Goal: Information Seeking & Learning: Learn about a topic

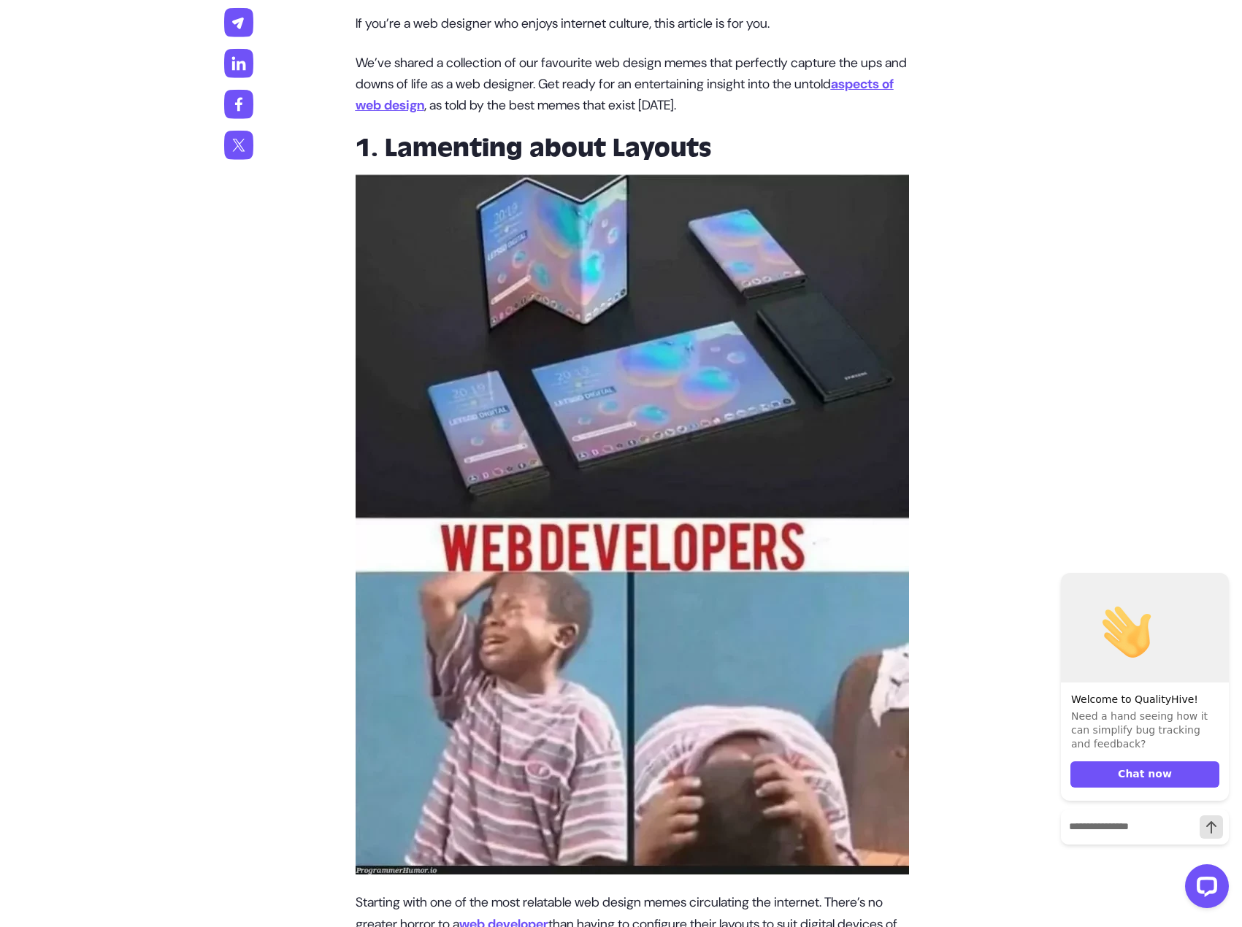
scroll to position [949, 0]
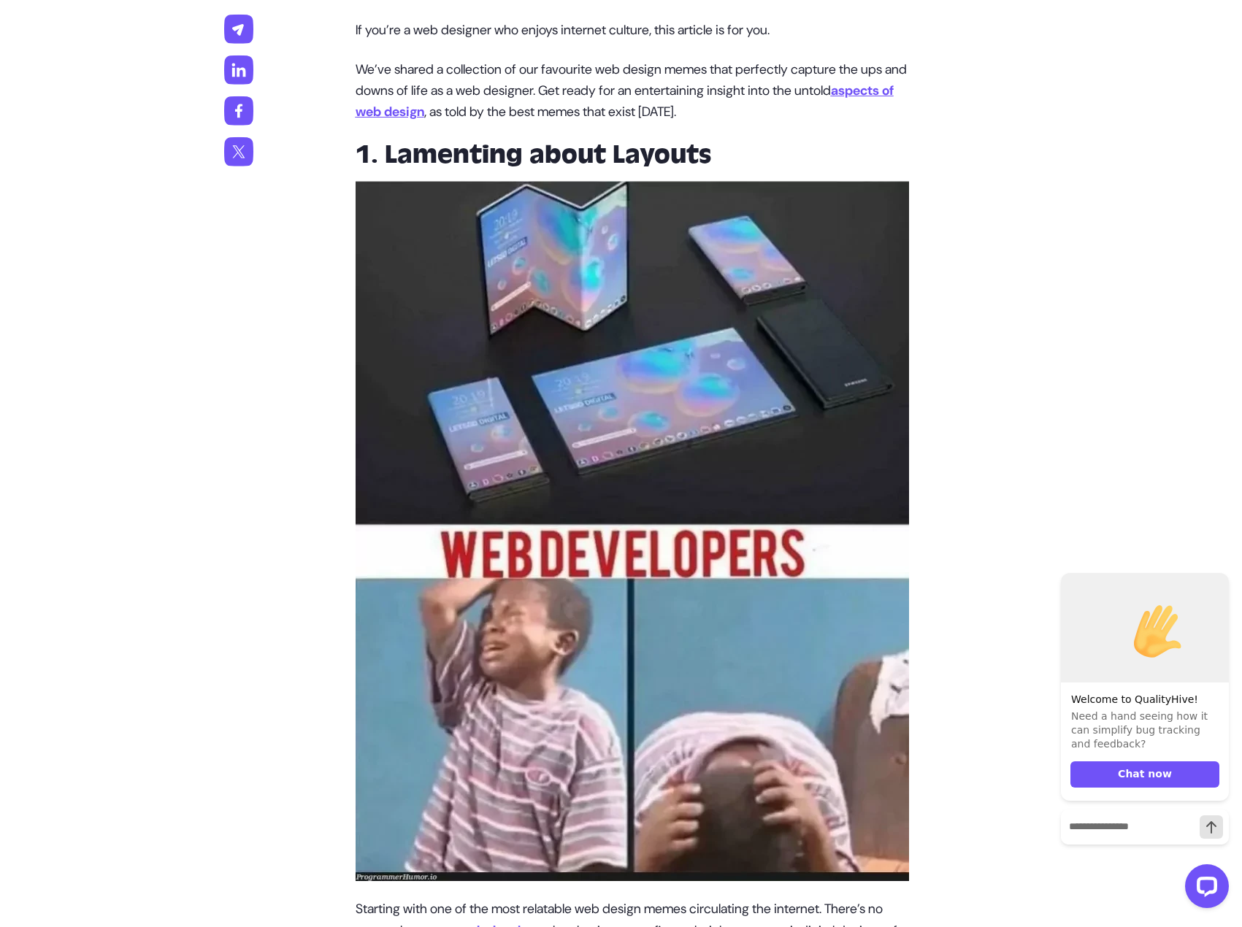
click at [753, 633] on img at bounding box center [632, 531] width 553 height 700
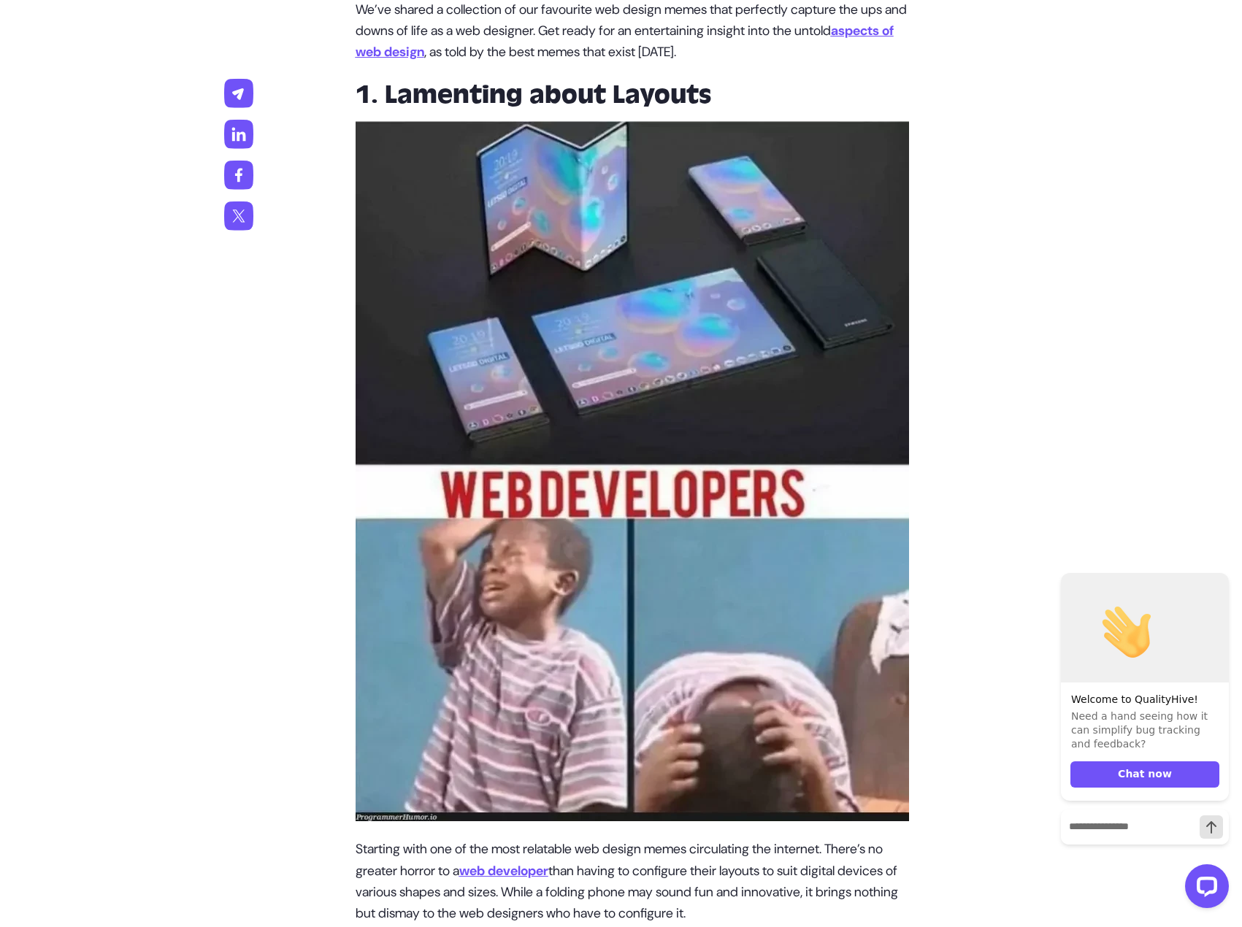
scroll to position [1000, 0]
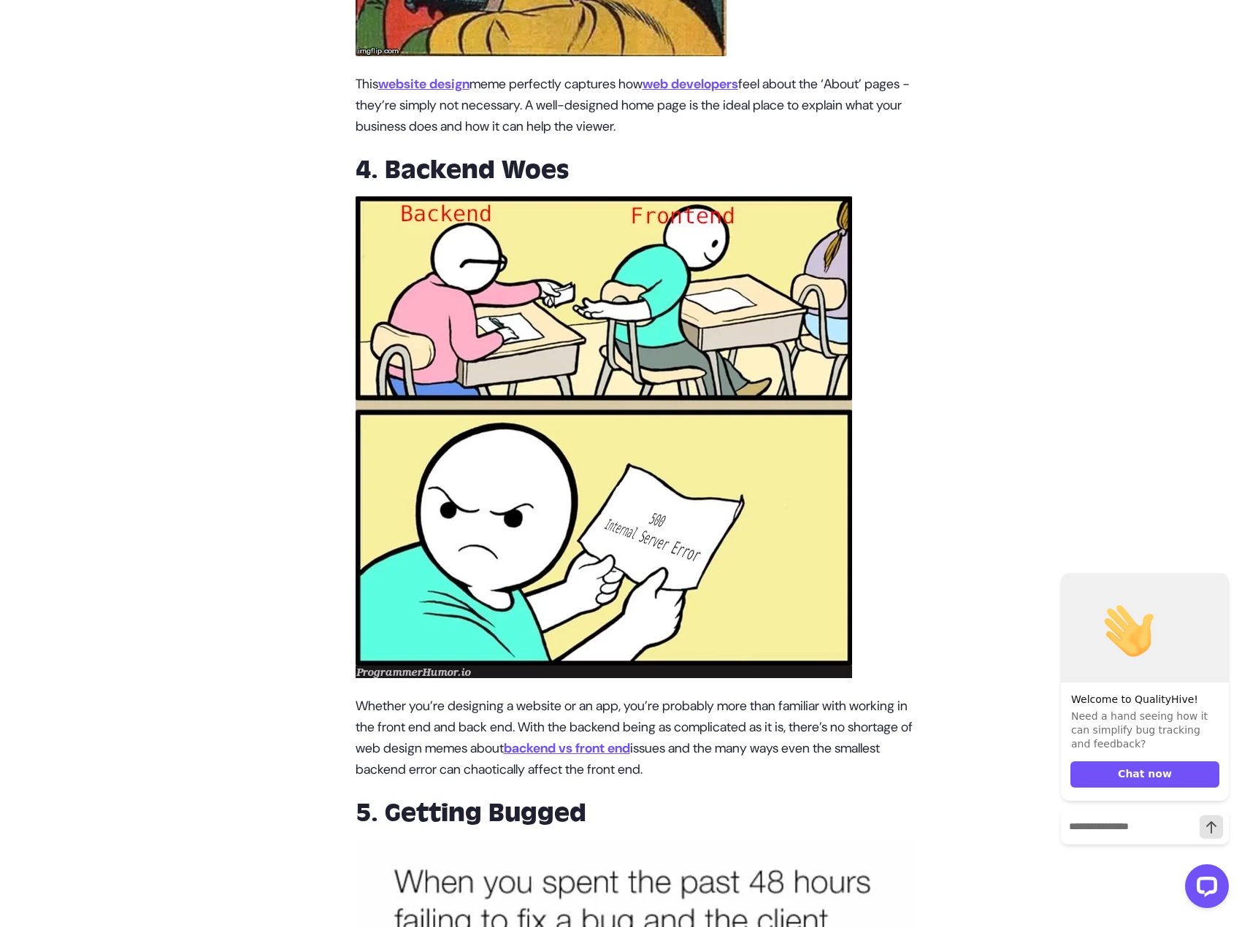
scroll to position [2752, 0]
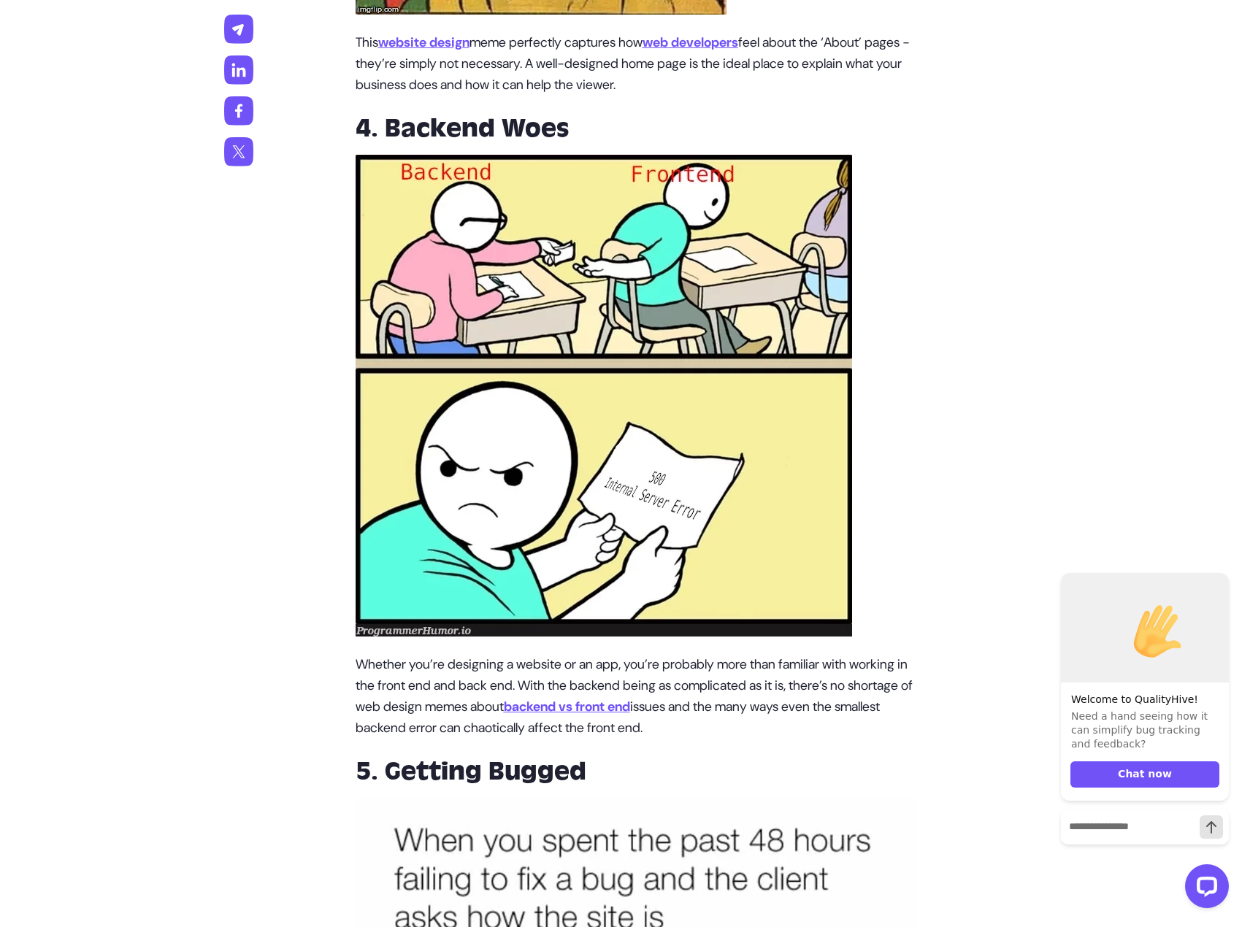
click at [533, 699] on p "Whether you’re designing a website or an app, you’re probably more than familia…" at bounding box center [636, 696] width 561 height 85
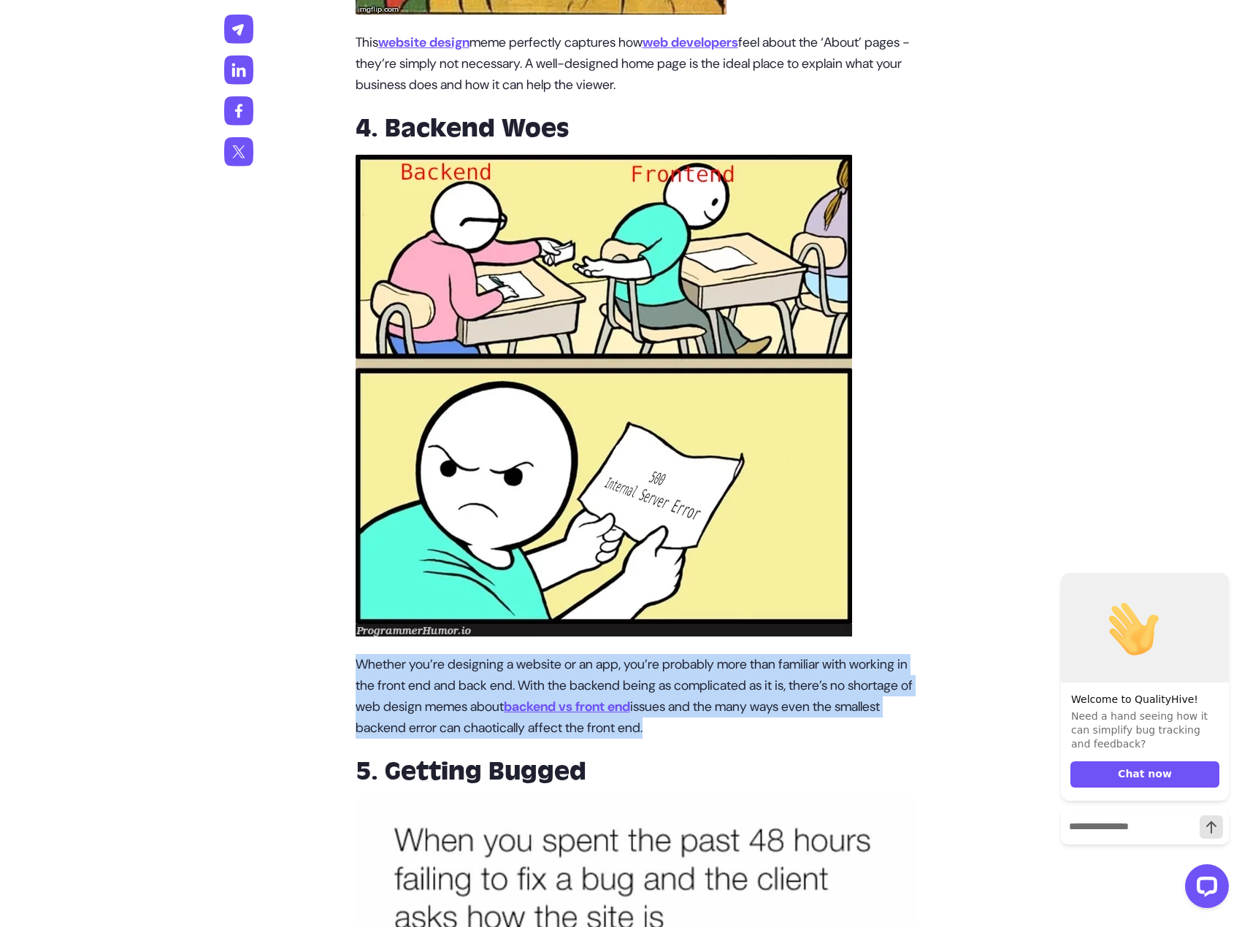
click at [533, 699] on p "Whether you’re designing a website or an app, you’re probably more than familia…" at bounding box center [636, 696] width 561 height 85
click at [565, 677] on p "Whether you’re designing a website or an app, you’re probably more than familia…" at bounding box center [636, 696] width 561 height 85
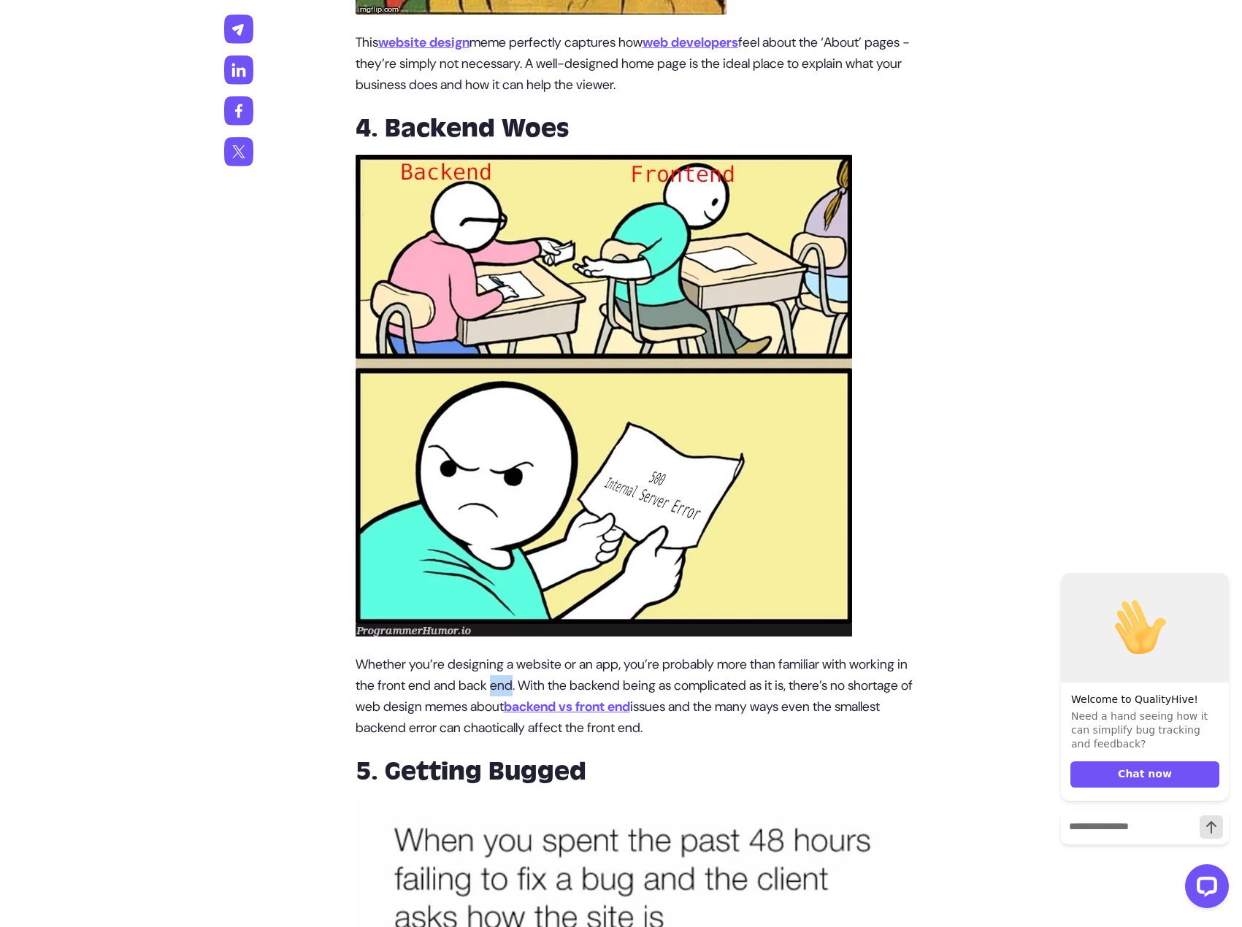
click at [565, 677] on p "Whether you’re designing a website or an app, you’re probably more than familia…" at bounding box center [636, 696] width 561 height 85
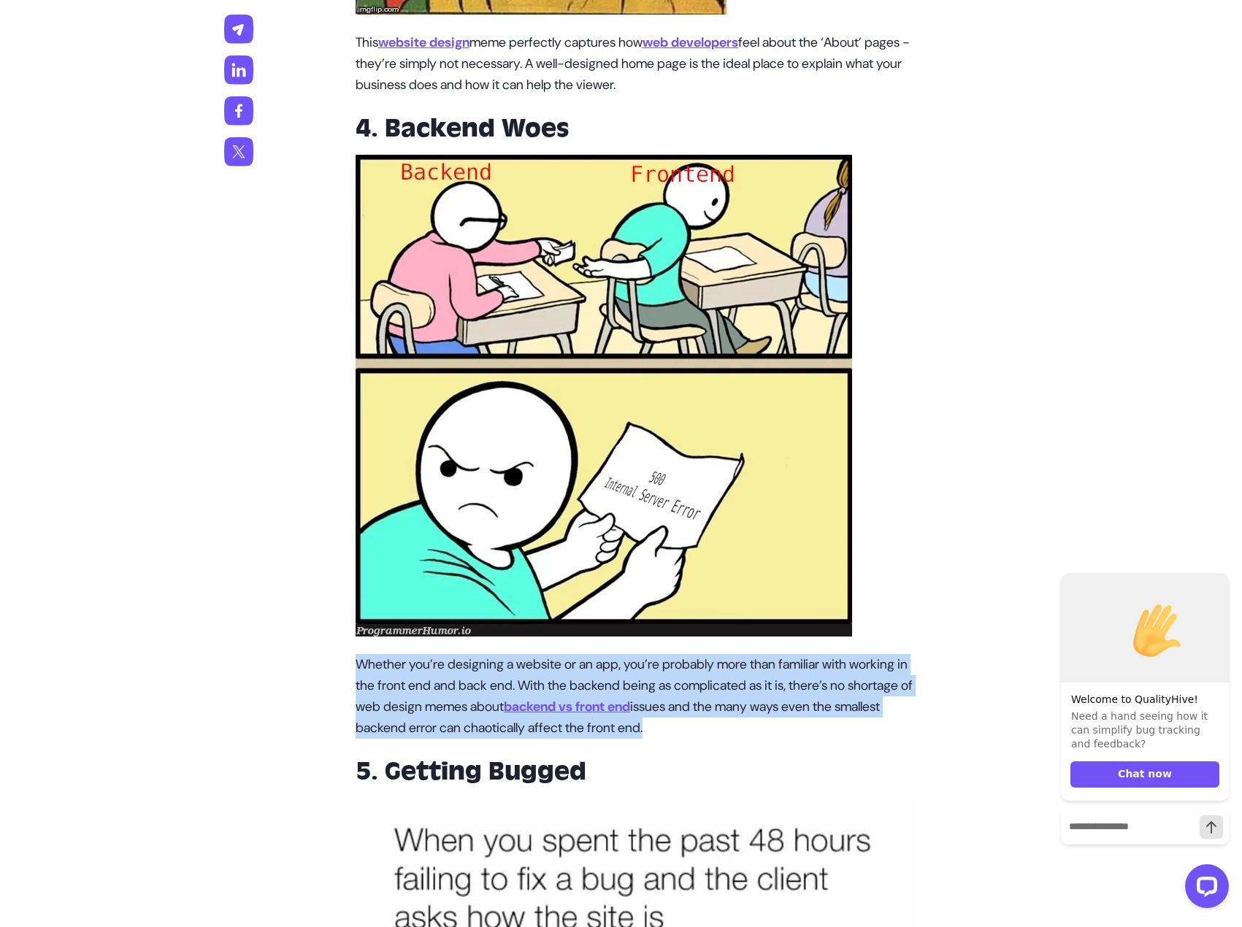
click at [565, 677] on p "Whether you’re designing a website or an app, you’re probably more than familia…" at bounding box center [636, 696] width 561 height 85
click at [628, 675] on p "Whether you’re designing a website or an app, you’re probably more than familia…" at bounding box center [636, 696] width 561 height 85
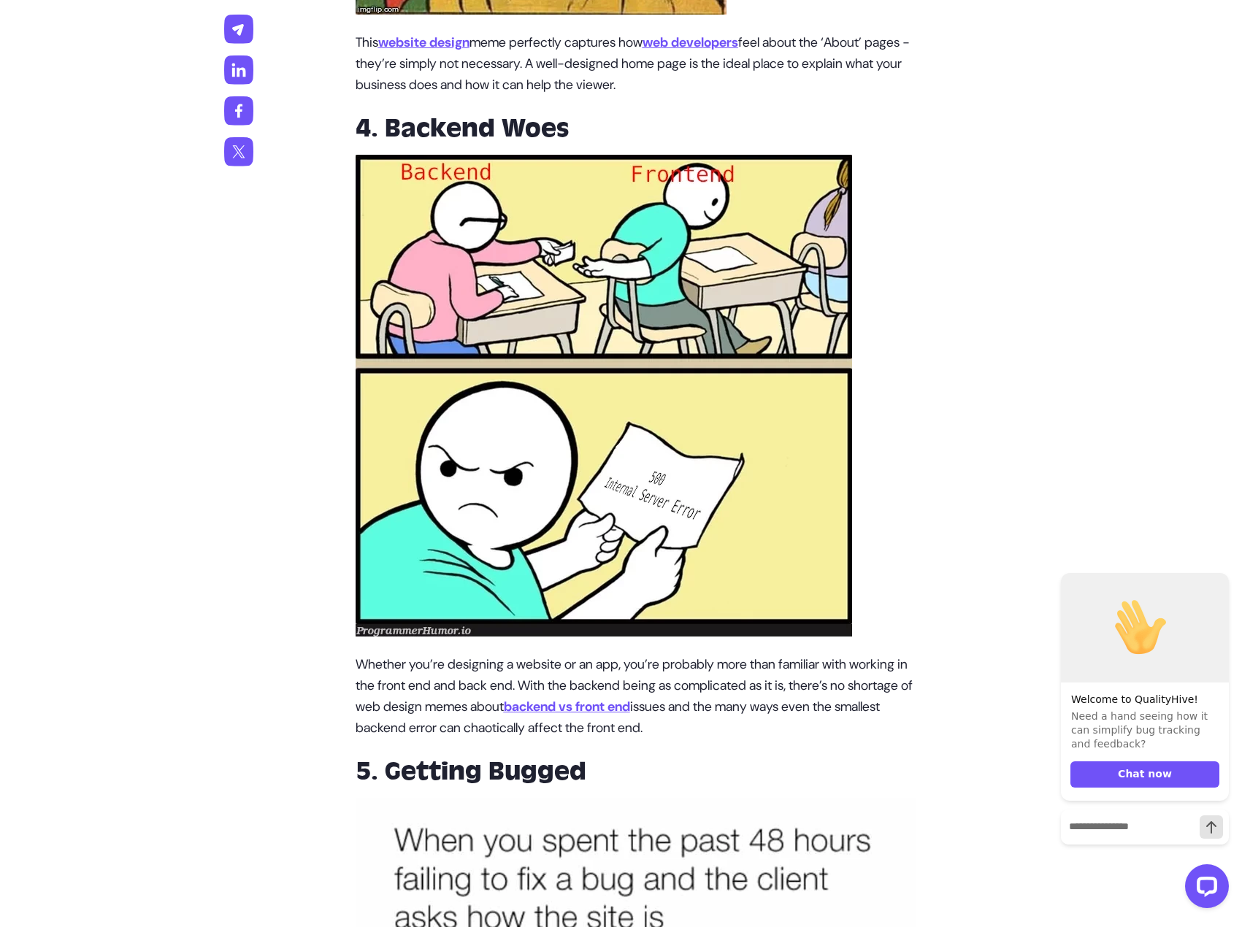
click at [631, 679] on p "Whether you’re designing a website or an app, you’re probably more than familia…" at bounding box center [636, 696] width 561 height 85
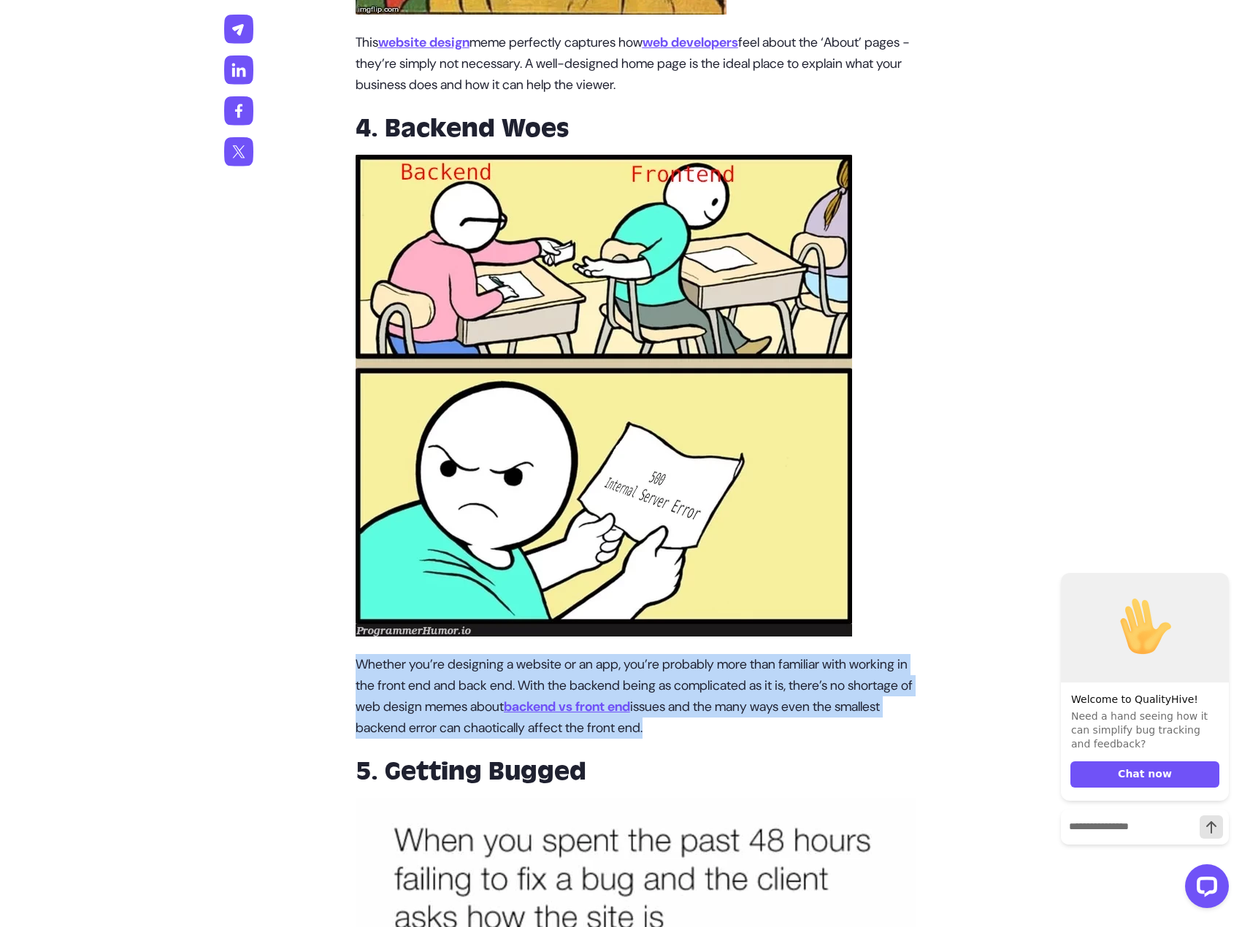
click at [631, 679] on p "Whether you’re designing a website or an app, you’re probably more than familia…" at bounding box center [636, 696] width 561 height 85
click at [648, 679] on p "Whether you’re designing a website or an app, you’re probably more than familia…" at bounding box center [636, 696] width 561 height 85
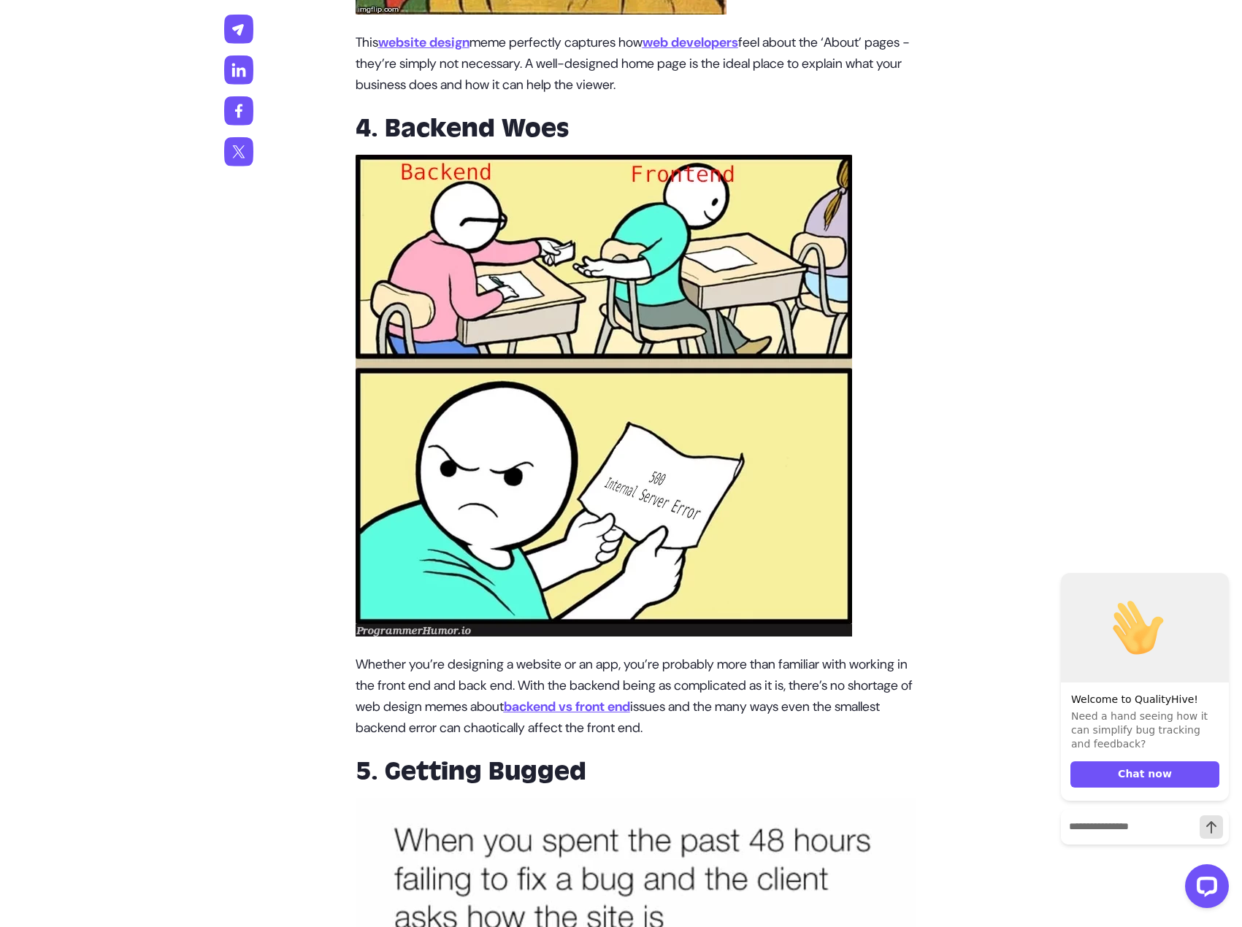
click at [575, 702] on p "Whether you’re designing a website or an app, you’re probably more than familia…" at bounding box center [636, 696] width 561 height 85
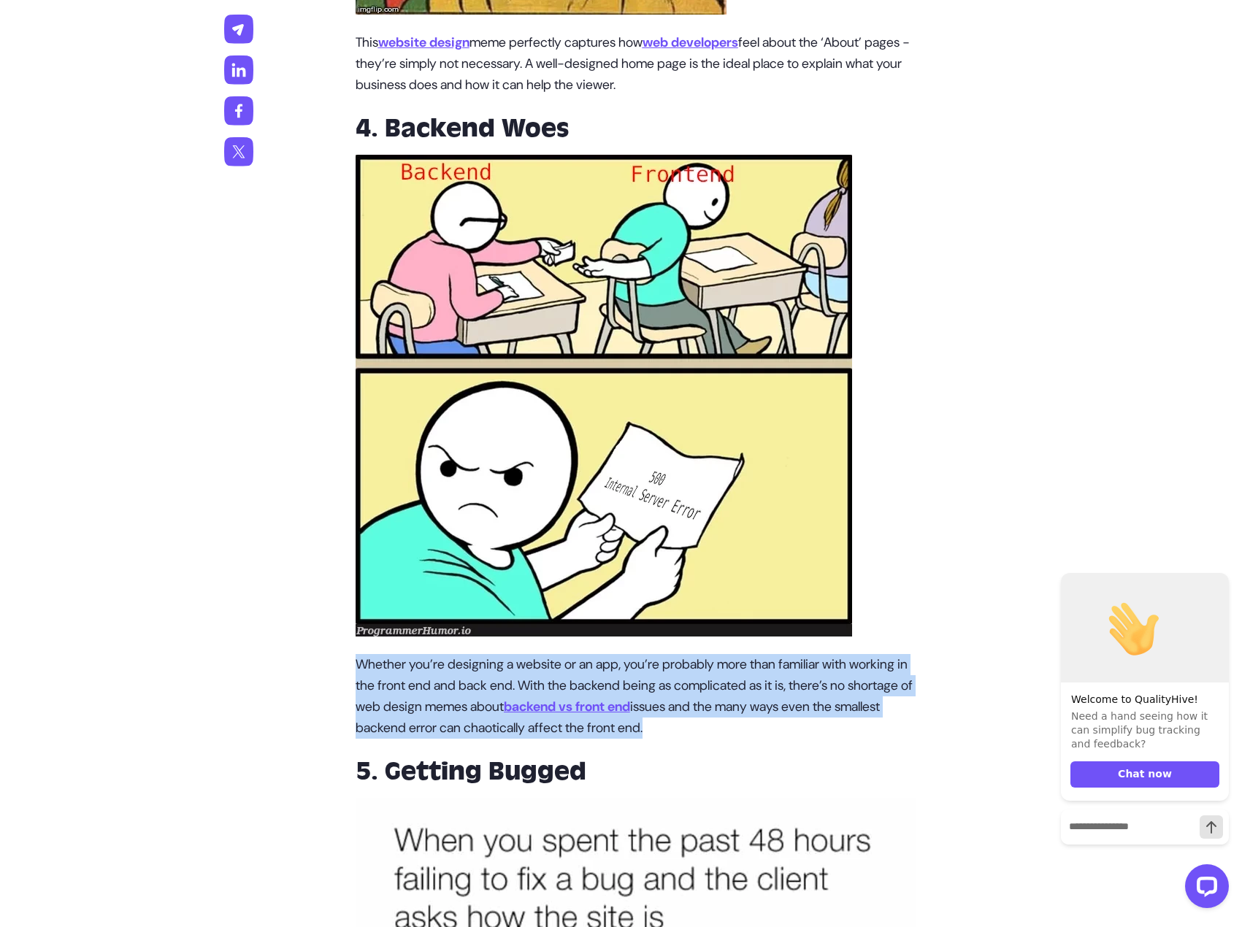
click at [575, 702] on p "Whether you’re designing a website or an app, you’re probably more than familia…" at bounding box center [636, 696] width 561 height 85
click at [589, 700] on p "Whether you’re designing a website or an app, you’re probably more than familia…" at bounding box center [636, 696] width 561 height 85
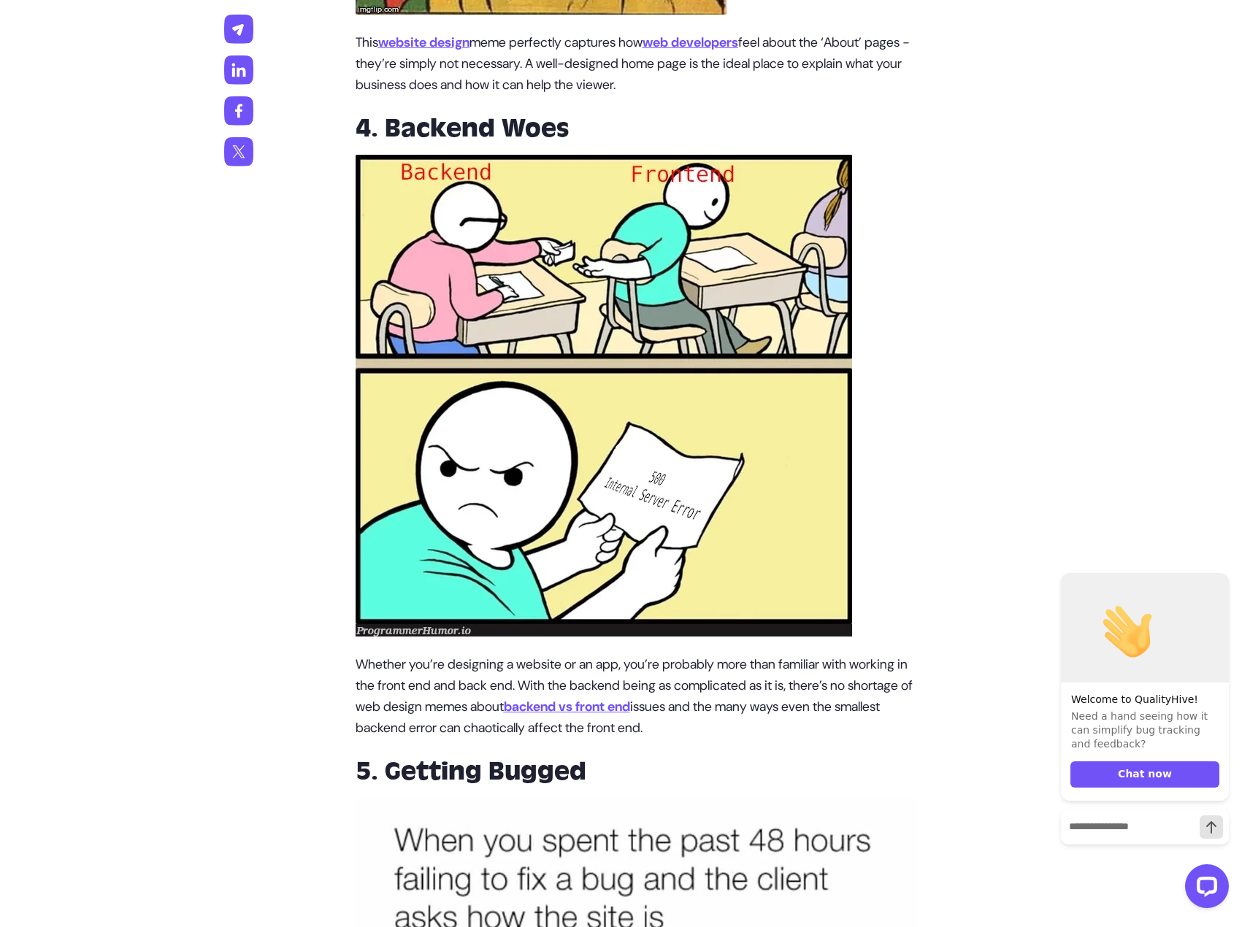
click at [605, 702] on p "Whether you’re designing a website or an app, you’re probably more than familia…" at bounding box center [636, 696] width 561 height 85
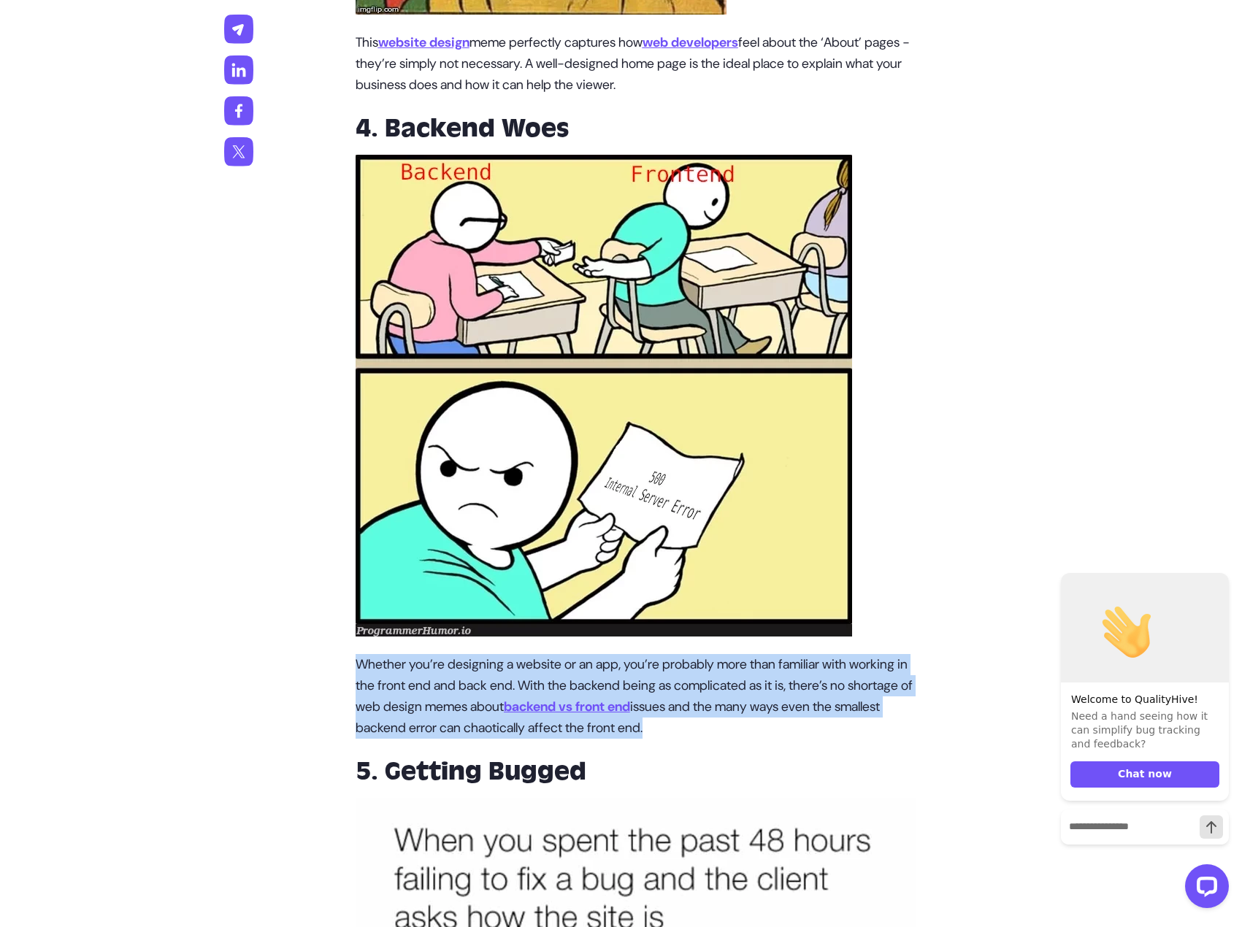
click at [605, 702] on p "Whether you’re designing a website or an app, you’re probably more than familia…" at bounding box center [636, 696] width 561 height 85
click at [614, 701] on p "Whether you’re designing a website or an app, you’re probably more than familia…" at bounding box center [636, 696] width 561 height 85
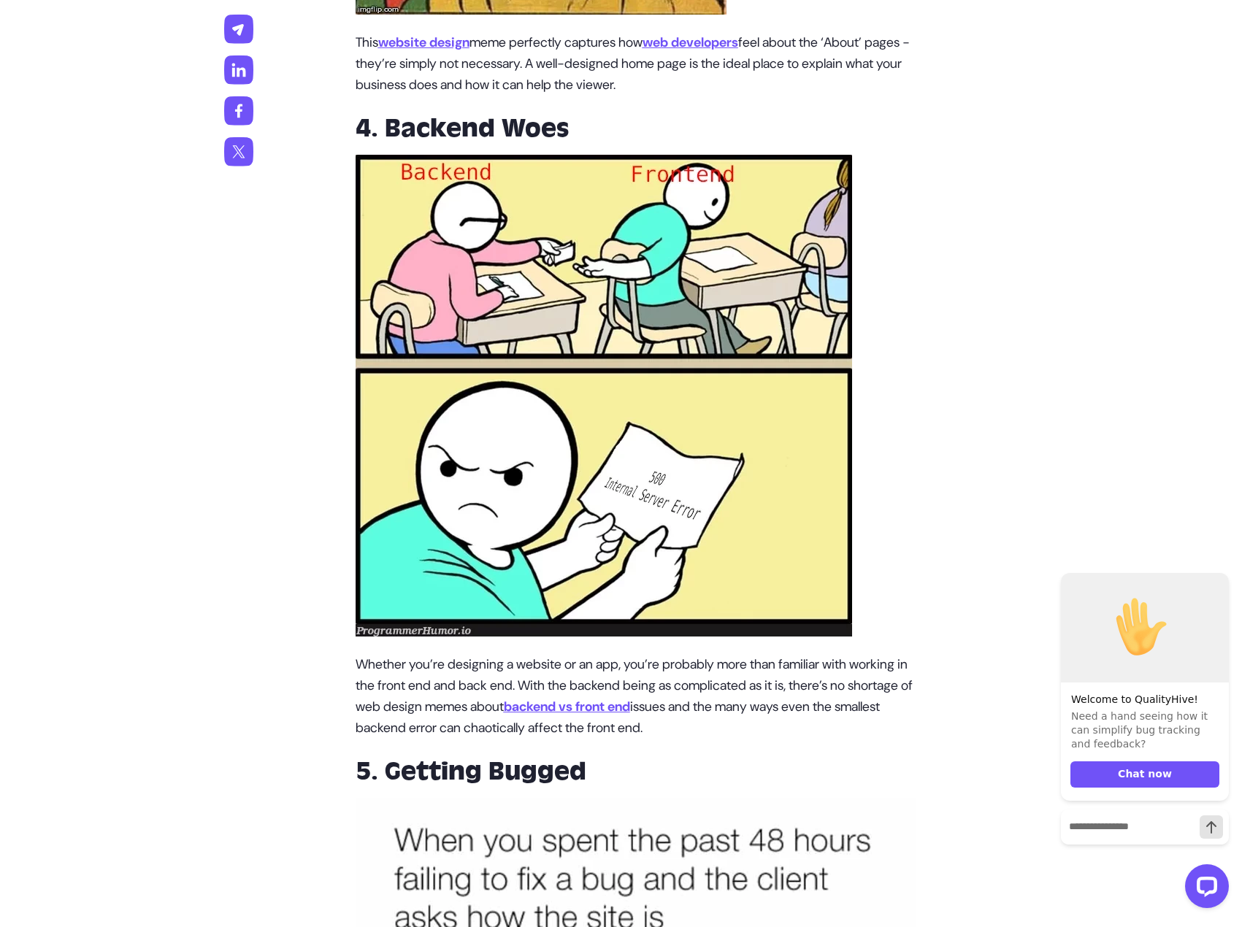
click at [630, 705] on u "backend vs front end" at bounding box center [567, 707] width 126 height 18
